Goal: Entertainment & Leisure: Consume media (video, audio)

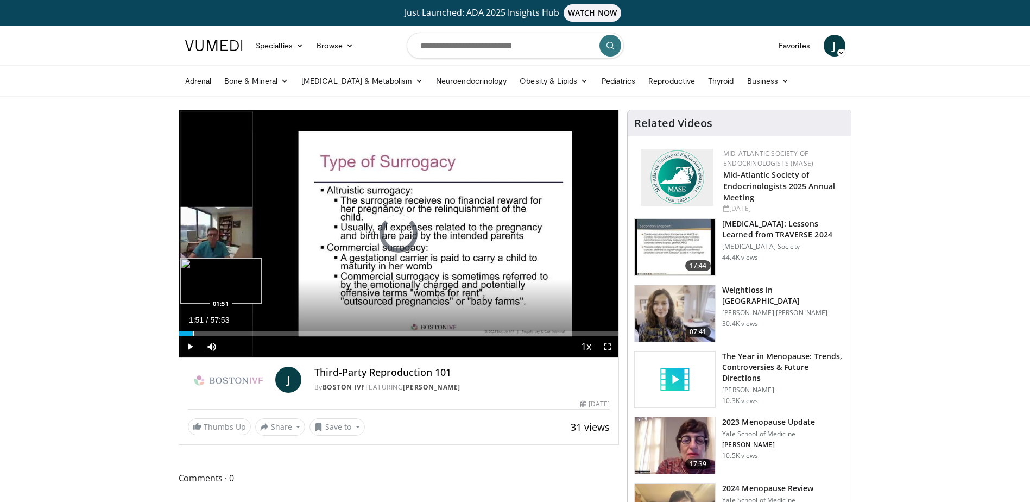
click at [193, 333] on div "Progress Bar" at bounding box center [193, 333] width 1 height 4
click at [603, 347] on span "Video Player" at bounding box center [608, 347] width 22 height 22
click at [189, 348] on span "Video Player" at bounding box center [190, 347] width 22 height 22
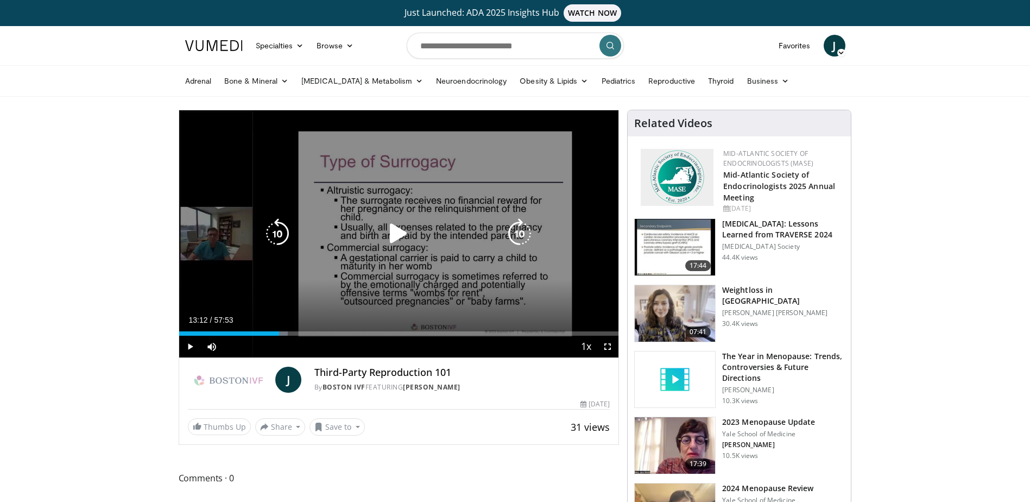
click at [397, 239] on icon "Video Player" at bounding box center [398, 233] width 30 height 30
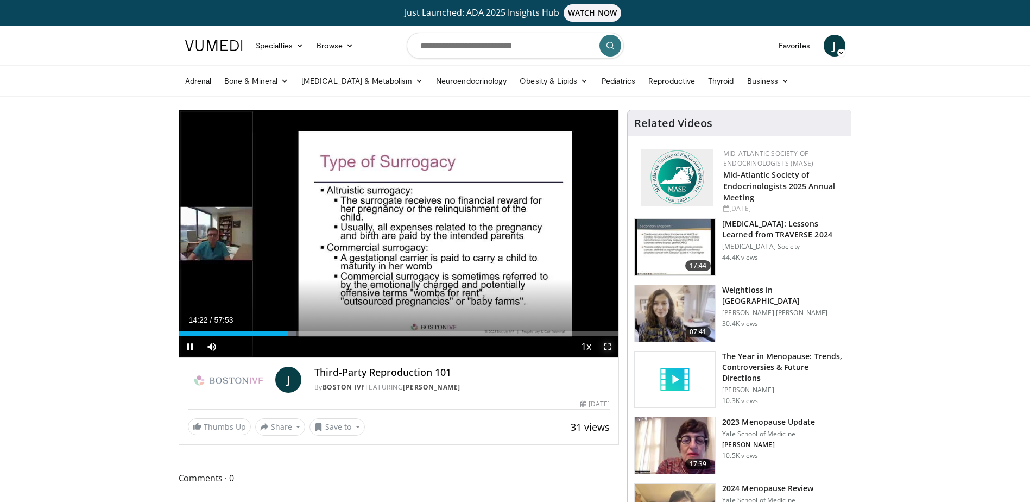
click at [606, 351] on span "Video Player" at bounding box center [608, 347] width 22 height 22
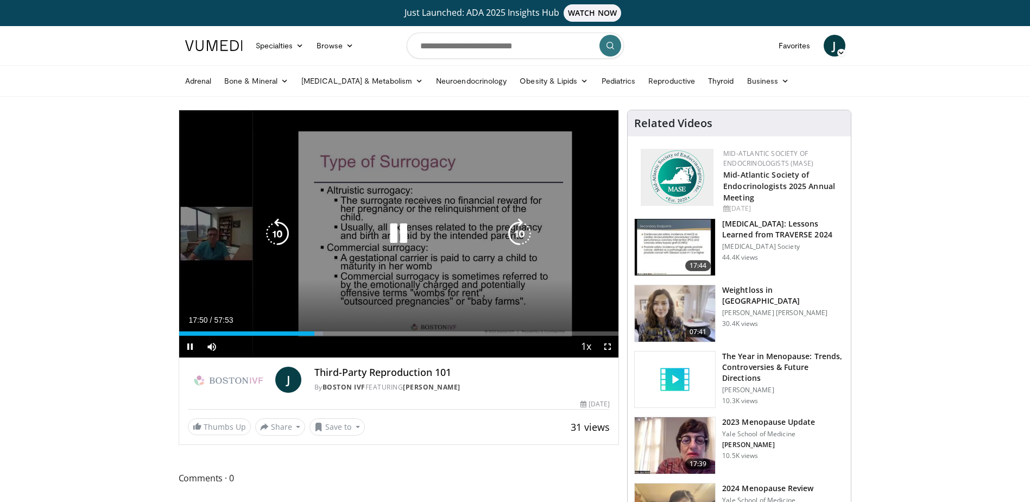
click at [396, 243] on icon "Video Player" at bounding box center [398, 233] width 30 height 30
click at [402, 232] on icon "Video Player" at bounding box center [398, 233] width 30 height 30
click at [274, 242] on icon "Video Player" at bounding box center [277, 233] width 30 height 30
click at [280, 237] on icon "Video Player" at bounding box center [277, 233] width 30 height 30
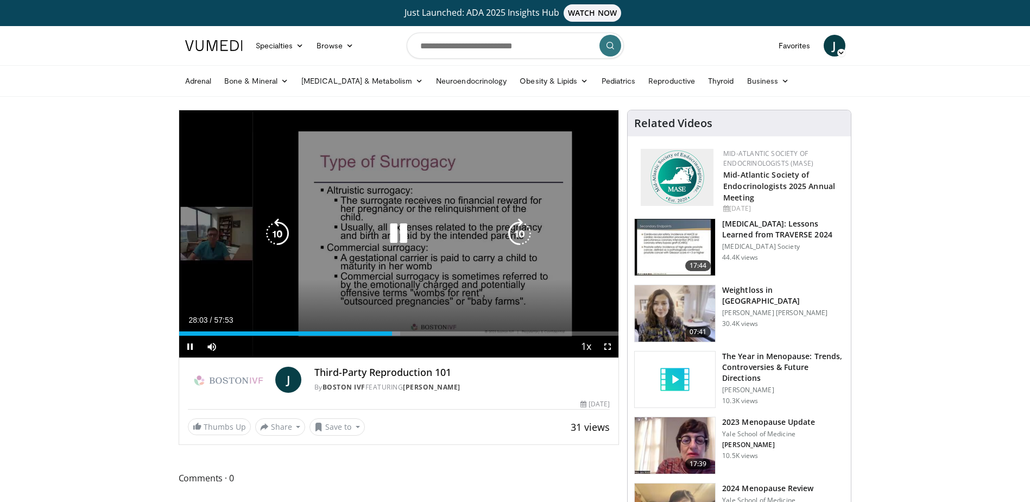
click at [397, 240] on icon "Video Player" at bounding box center [398, 233] width 30 height 30
click at [401, 234] on icon "Video Player" at bounding box center [398, 233] width 30 height 30
click at [277, 235] on icon "Video Player" at bounding box center [277, 233] width 30 height 30
click at [286, 238] on icon "Video Player" at bounding box center [277, 233] width 30 height 30
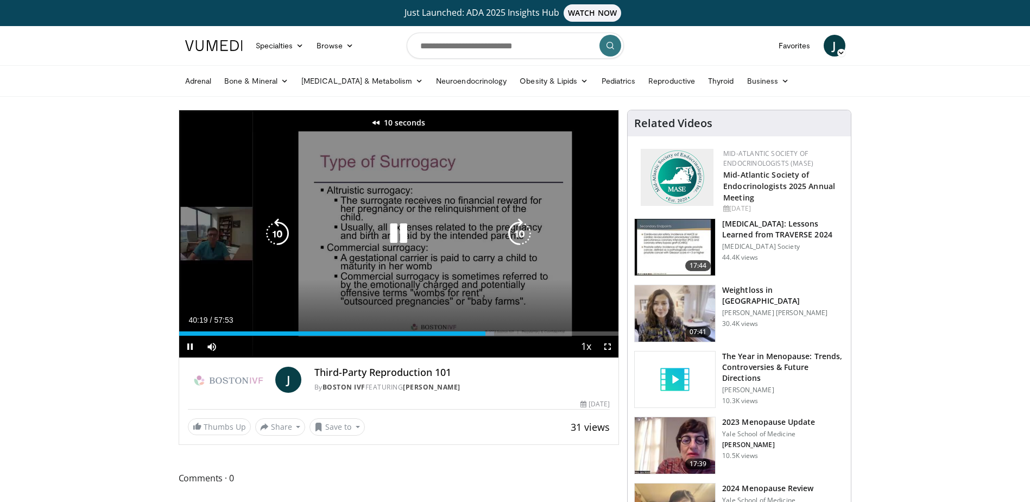
click at [280, 237] on icon "Video Player" at bounding box center [277, 233] width 30 height 30
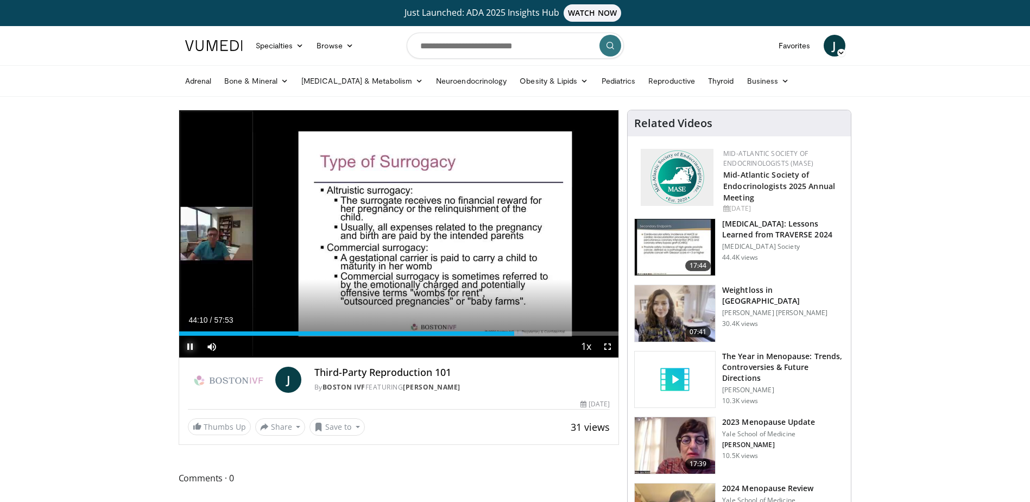
click at [189, 351] on span "Video Player" at bounding box center [190, 347] width 22 height 22
click at [187, 346] on span "Video Player" at bounding box center [190, 347] width 22 height 22
click at [187, 348] on span "Video Player" at bounding box center [190, 347] width 22 height 22
click at [193, 343] on span "Video Player" at bounding box center [190, 347] width 22 height 22
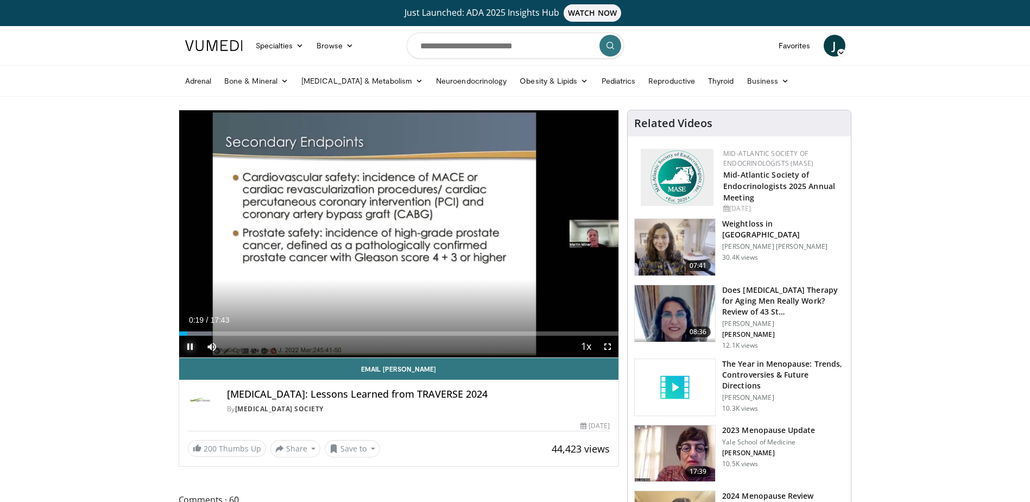
click at [192, 352] on span "Video Player" at bounding box center [190, 347] width 22 height 22
